Goal: Task Accomplishment & Management: Manage account settings

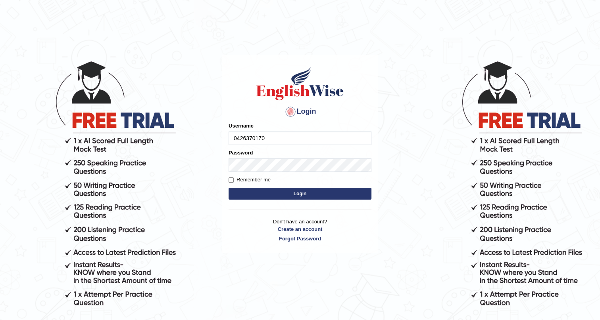
type input "0426370170"
click at [254, 191] on button "Login" at bounding box center [299, 194] width 143 height 12
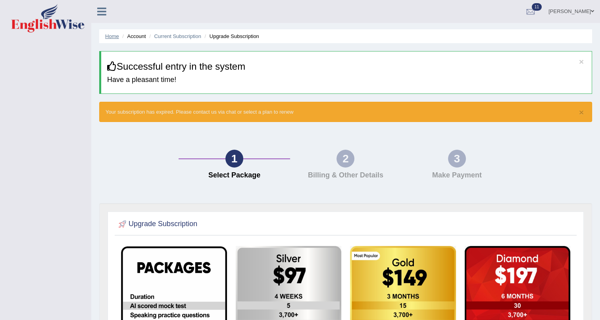
click at [113, 35] on link "Home" at bounding box center [112, 36] width 14 height 6
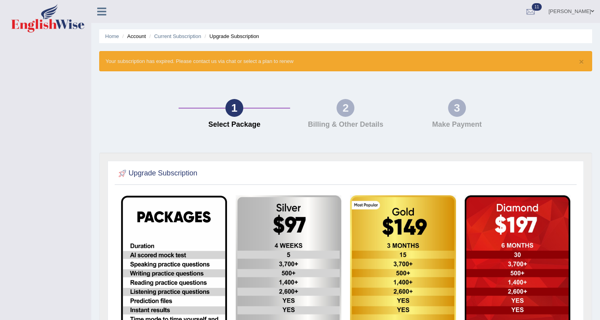
click at [135, 36] on li "Account" at bounding box center [132, 37] width 25 height 8
click at [98, 12] on icon at bounding box center [101, 11] width 9 height 10
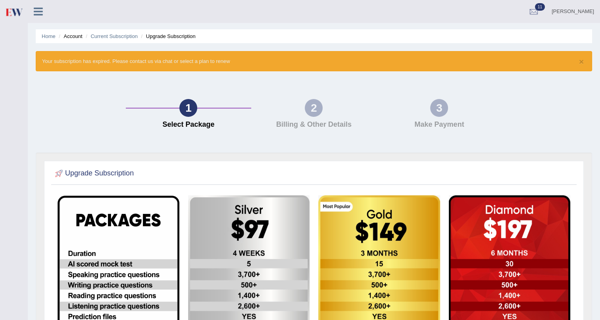
click at [96, 13] on div "Narinder Kaur Toggle navigation Username: 0426370170 Access Type: Online Subscr…" at bounding box center [314, 11] width 572 height 23
